Goal: Information Seeking & Learning: Learn about a topic

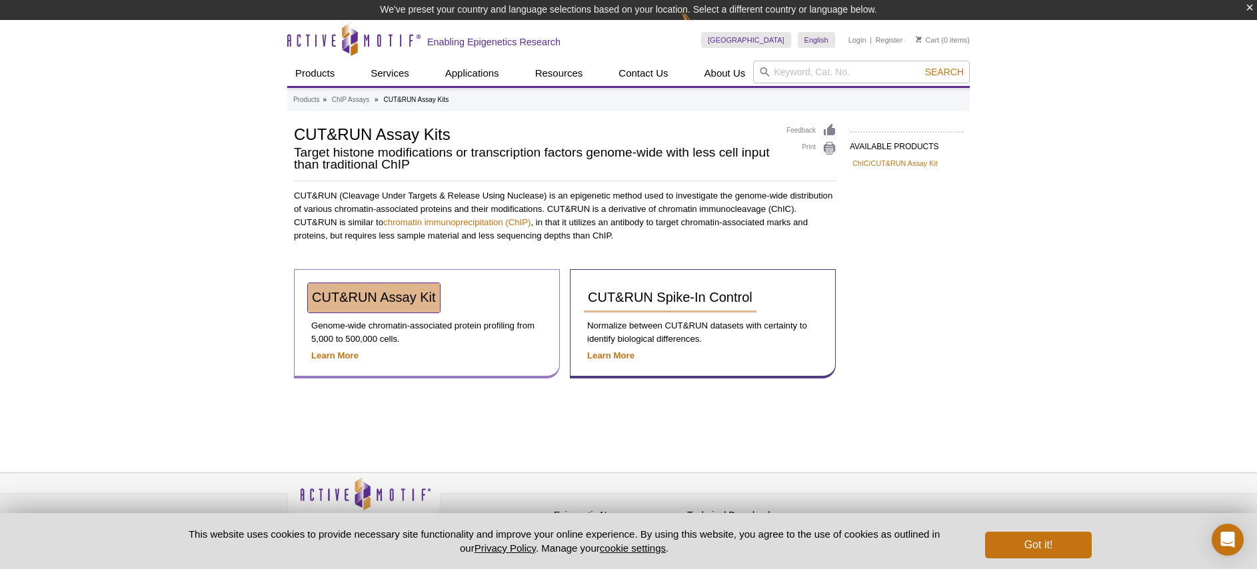
click at [395, 297] on span "CUT&RUN Assay Kit" at bounding box center [374, 297] width 124 height 15
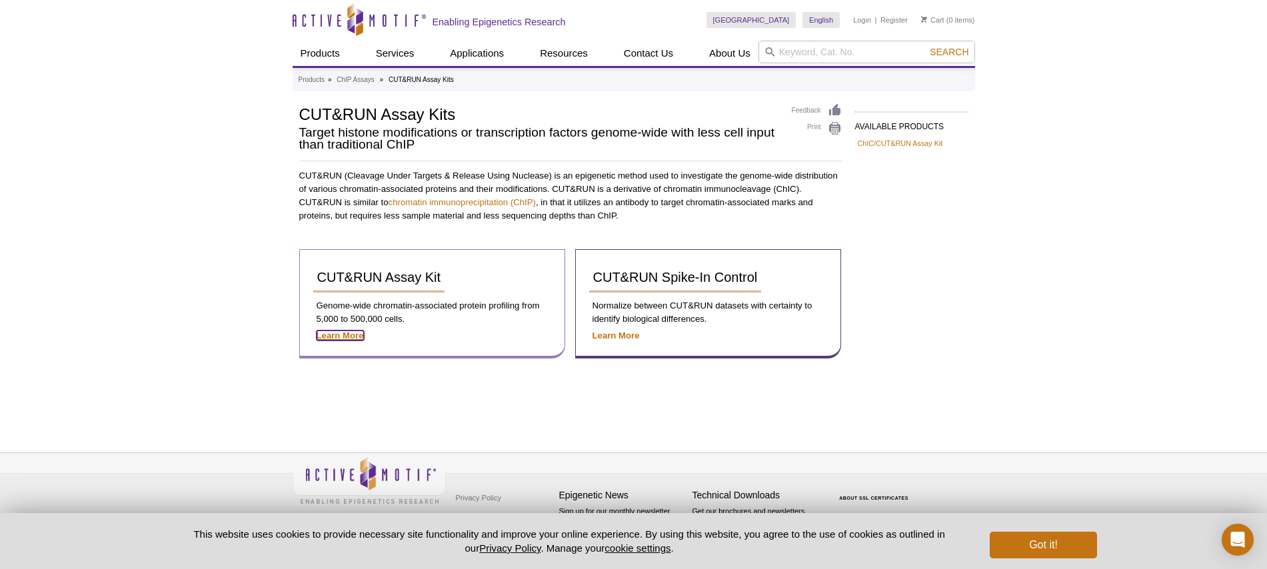
click at [348, 334] on strong "Learn More" at bounding box center [339, 335] width 47 height 10
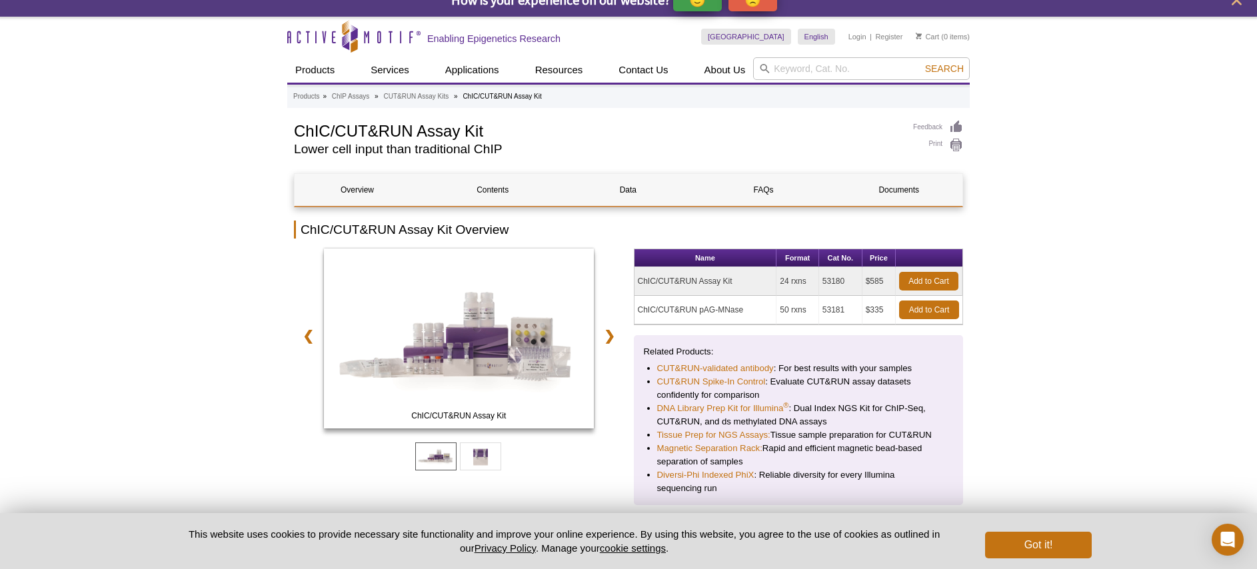
scroll to position [11, 0]
